Goal: Information Seeking & Learning: Learn about a topic

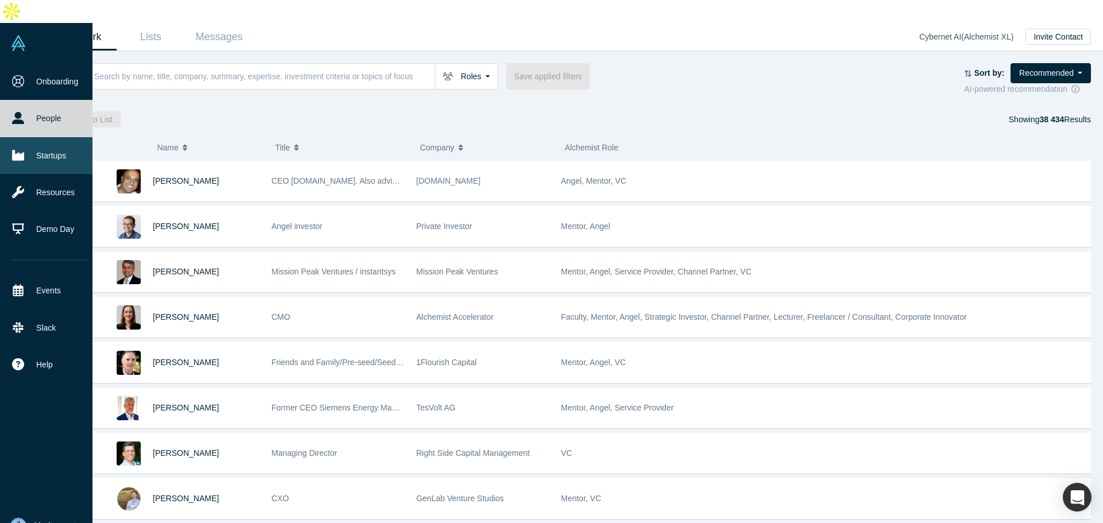
click at [53, 137] on link "Startups" at bounding box center [50, 155] width 101 height 37
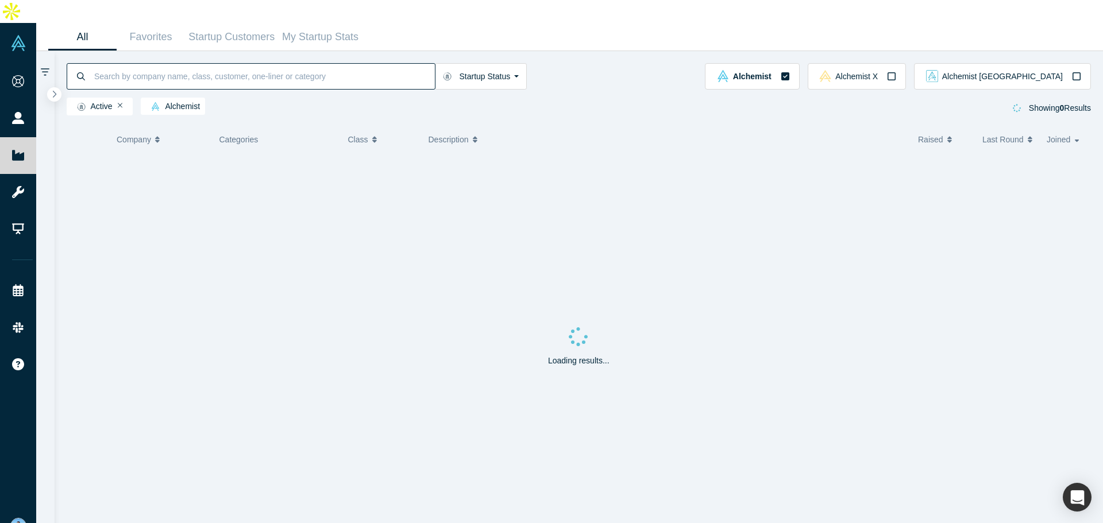
click at [148, 63] on input at bounding box center [264, 76] width 342 height 27
paste input "mailto:[PERSON_NAME][EMAIL_ADDRESS][PERSON_NAME]"
click at [183, 63] on input "[PERSON_NAME][URL]" at bounding box center [264, 76] width 342 height 27
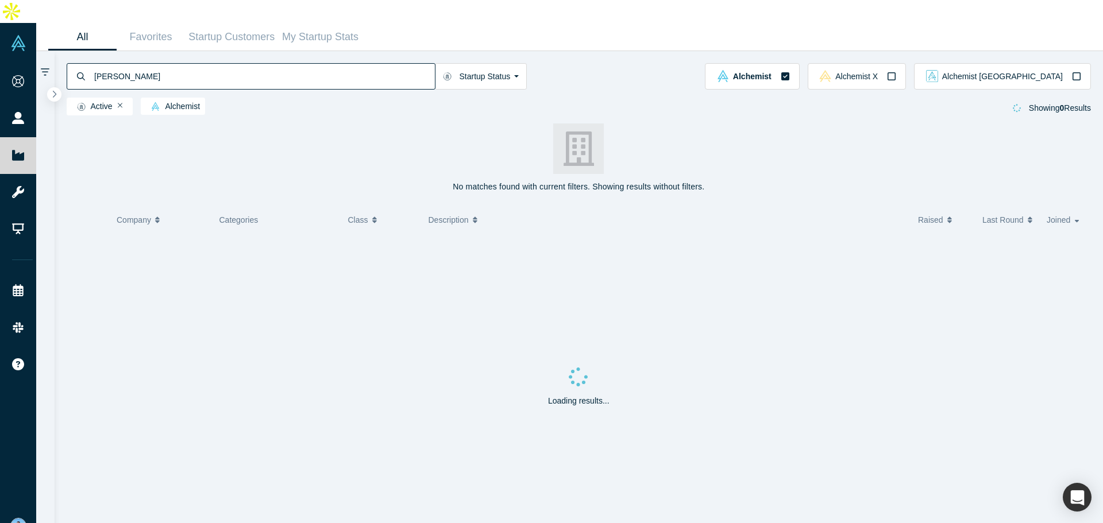
type input "[PERSON_NAME]"
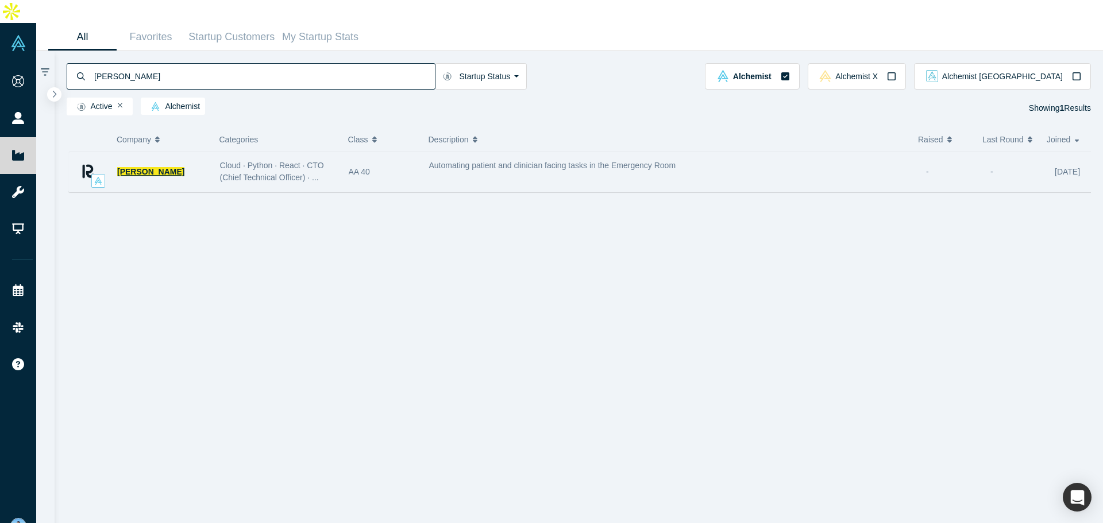
click at [126, 167] on span "[PERSON_NAME]" at bounding box center [150, 171] width 67 height 9
